Goal: Obtain resource: Obtain resource

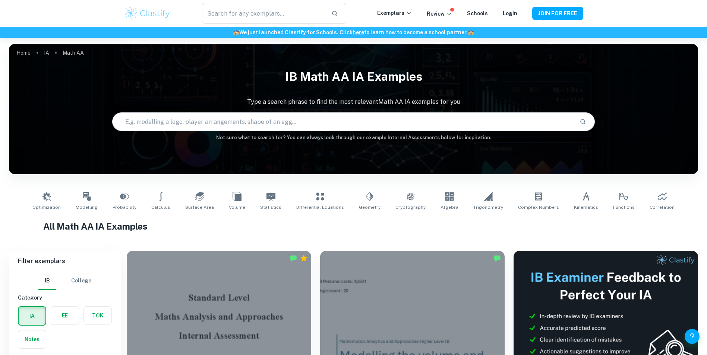
scroll to position [4128, 0]
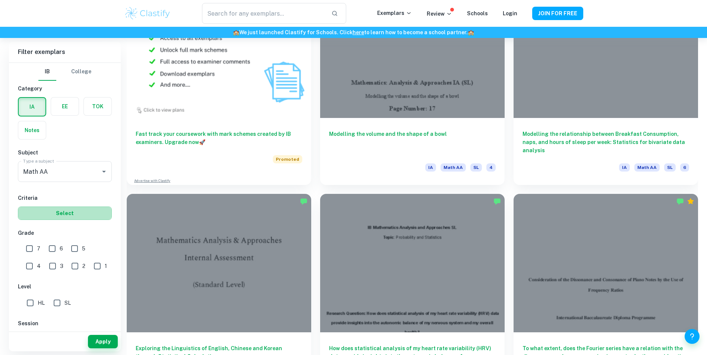
click at [80, 219] on button "Select" at bounding box center [65, 213] width 94 height 13
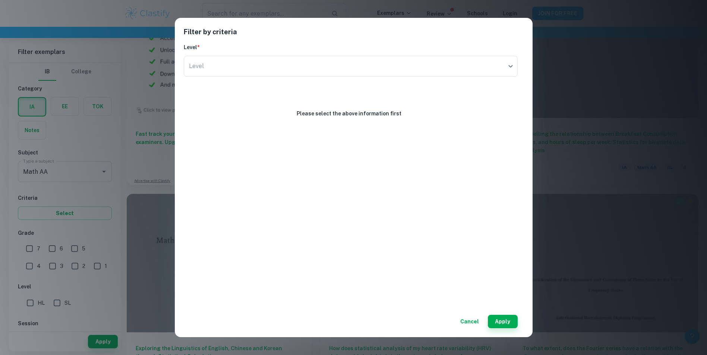
click at [464, 320] on button "Cancel" at bounding box center [469, 321] width 25 height 13
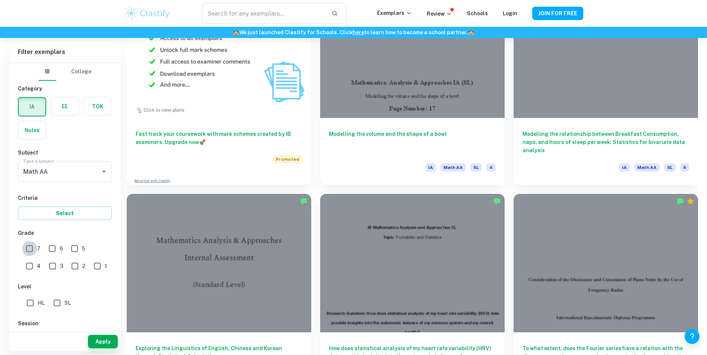
click at [34, 243] on input "7" at bounding box center [29, 248] width 15 height 15
checkbox input "true"
click at [100, 339] on button "Apply" at bounding box center [103, 341] width 30 height 13
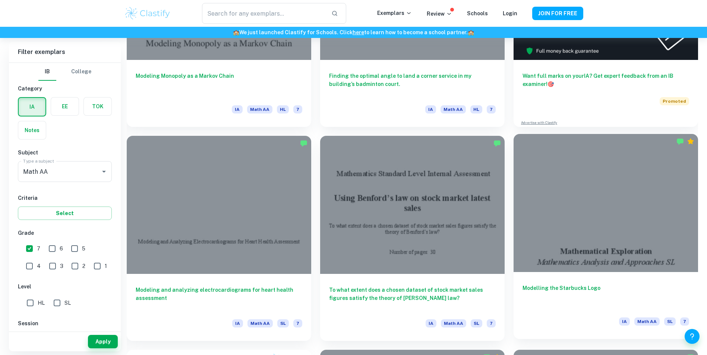
scroll to position [352, 0]
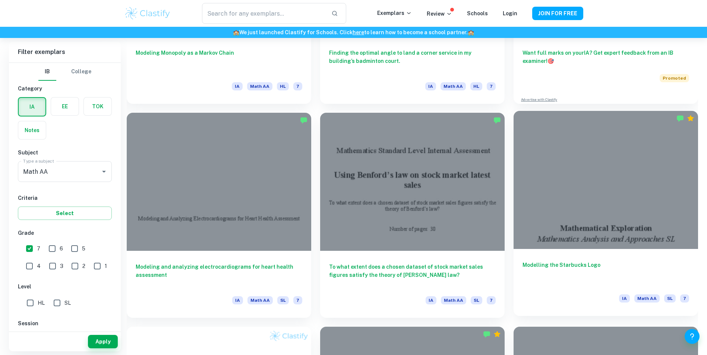
click at [603, 249] on div at bounding box center [605, 180] width 184 height 138
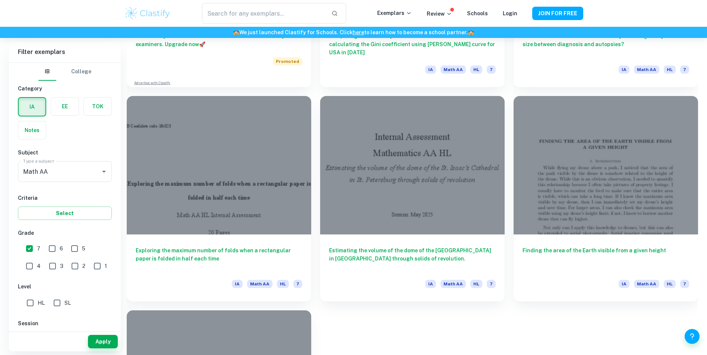
scroll to position [4226, 0]
